Goal: Information Seeking & Learning: Learn about a topic

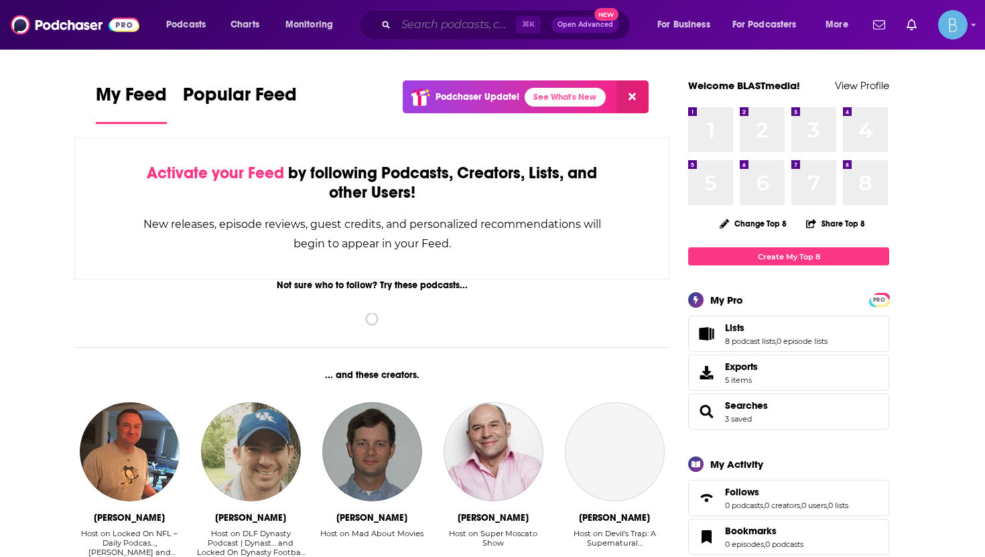
click at [438, 19] on input "Search podcasts, credits, & more..." at bounding box center [456, 24] width 120 height 21
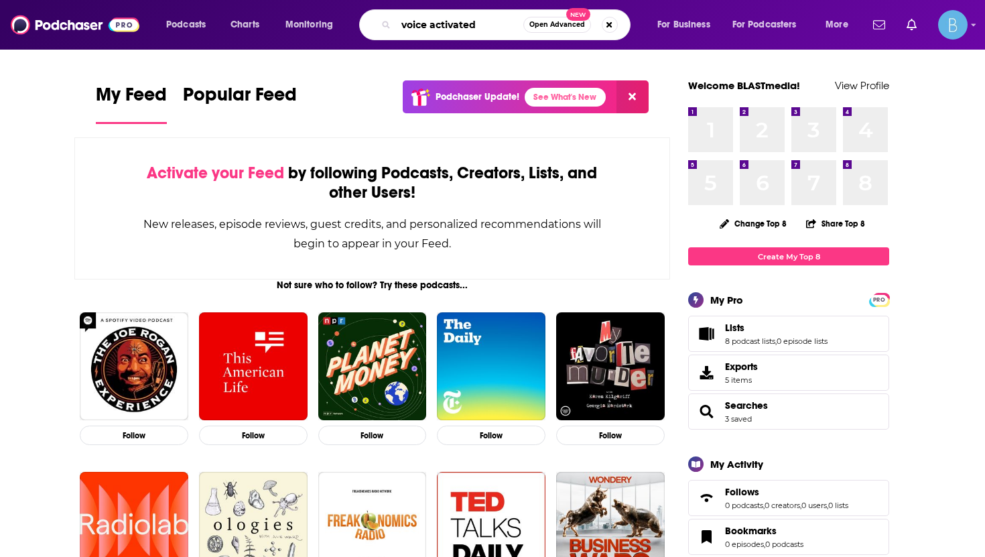
type input "voice activated"
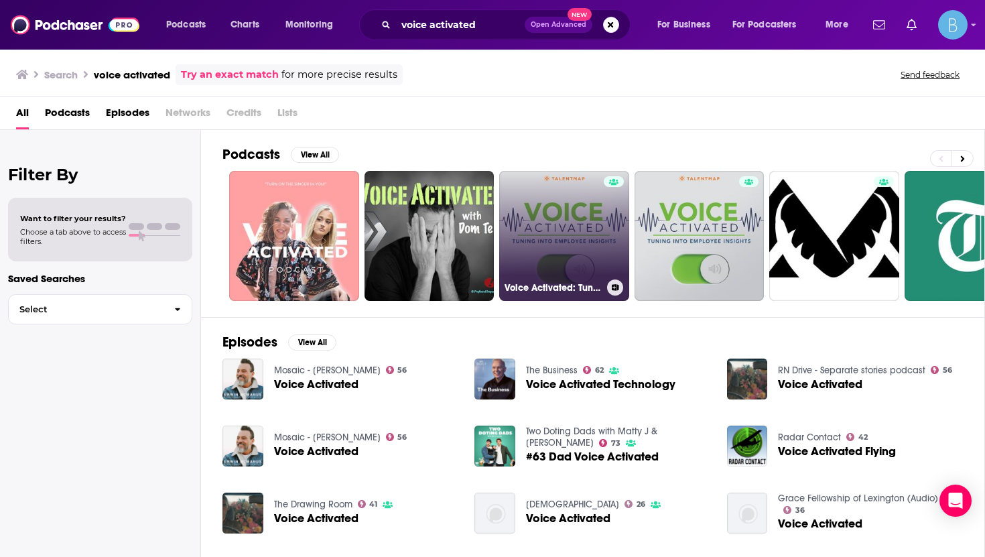
click at [570, 218] on link "Voice Activated: Tuning Employee Insights At Work" at bounding box center [564, 236] width 130 height 130
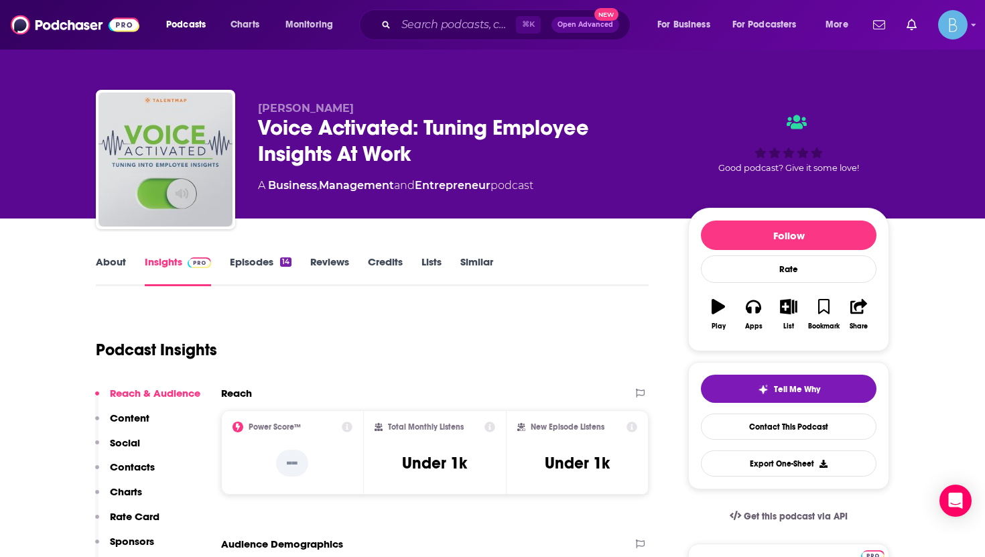
click at [269, 265] on link "Episodes 14" at bounding box center [261, 270] width 62 height 31
